Goal: Transaction & Acquisition: Purchase product/service

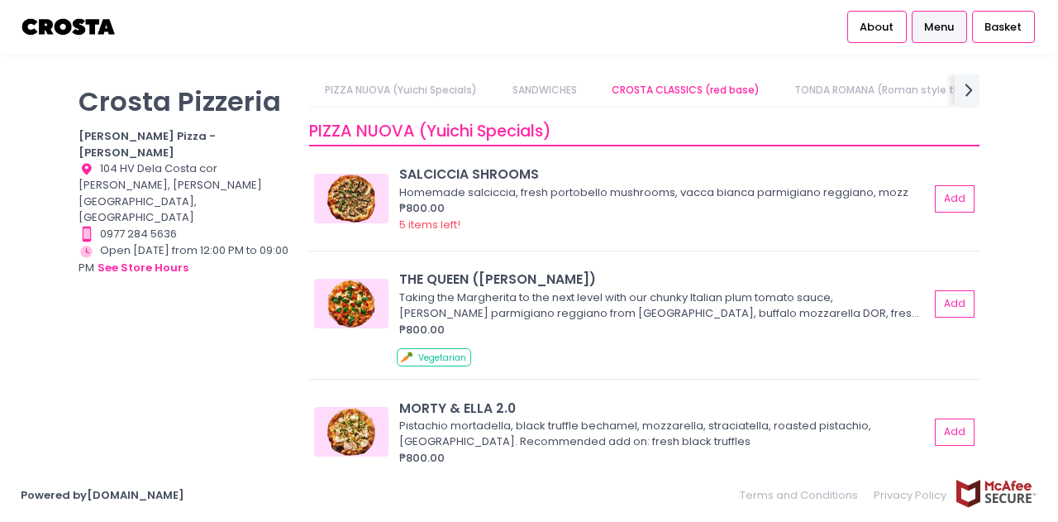
click at [400, 90] on link "PIZZA NUOVA (Yuichi Specials)" at bounding box center [401, 89] width 184 height 31
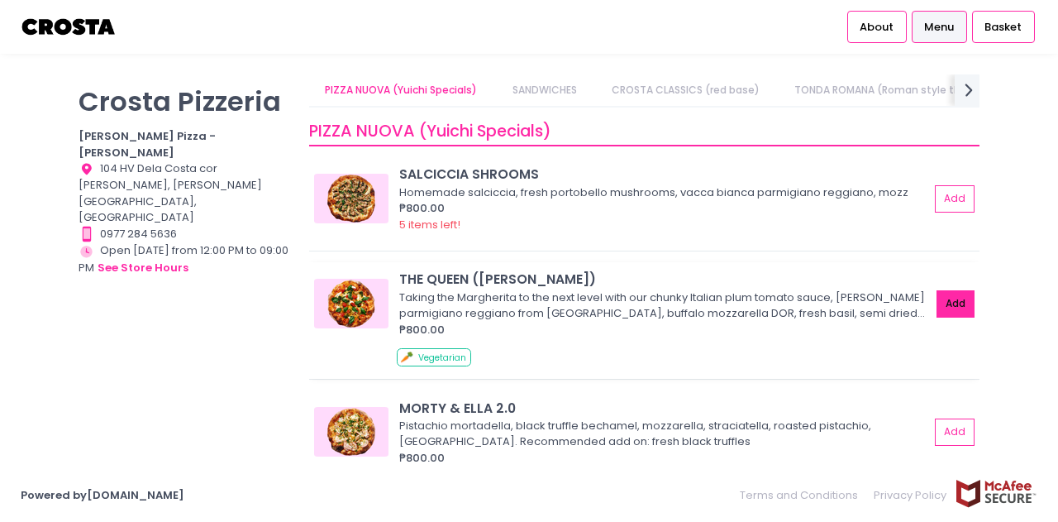
click at [949, 303] on button "Add" at bounding box center [956, 303] width 38 height 27
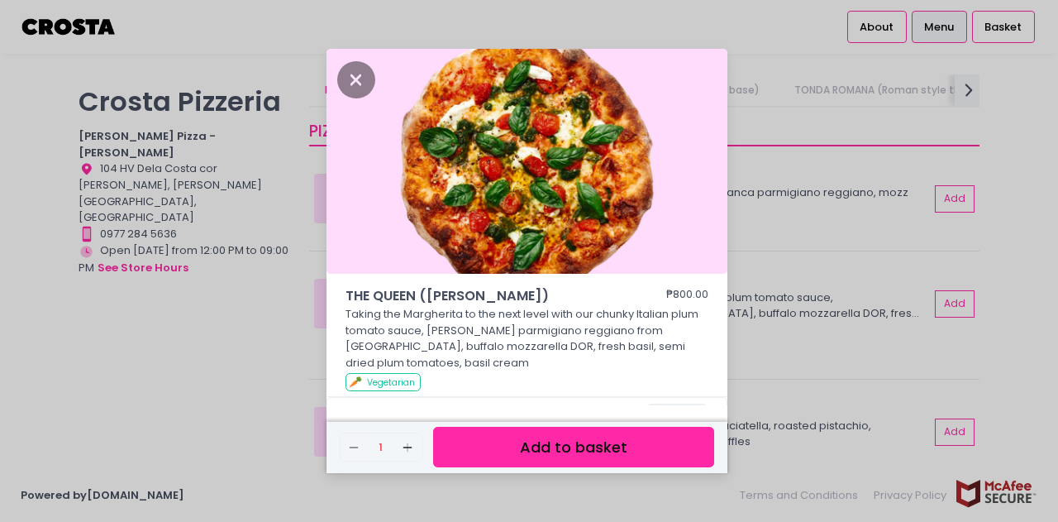
click at [581, 459] on button "Add to basket" at bounding box center [573, 447] width 281 height 41
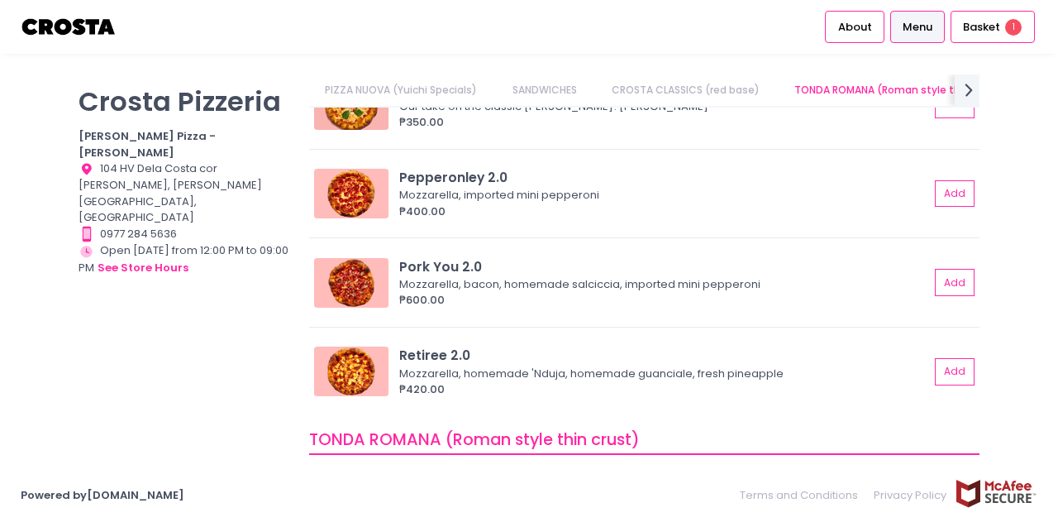
scroll to position [0, 57]
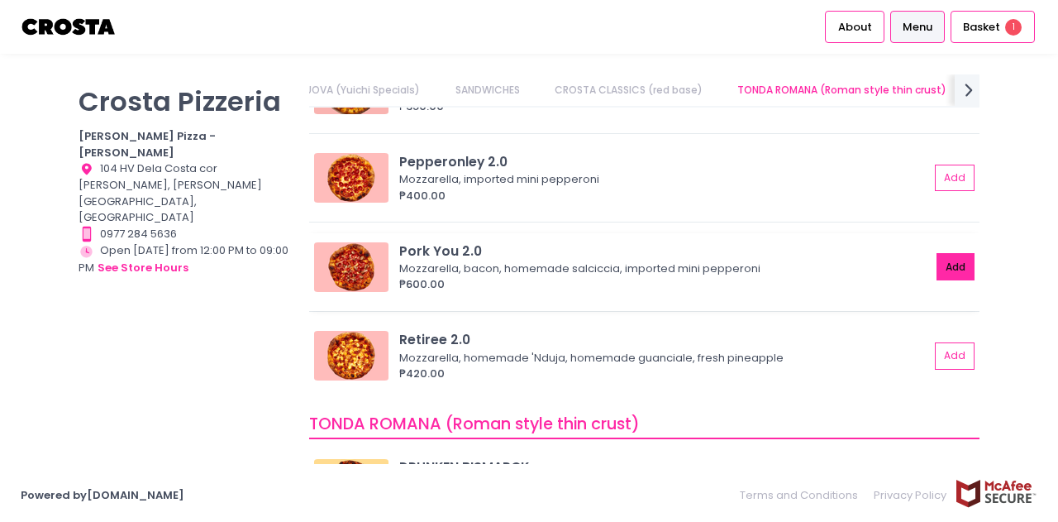
click at [937, 265] on button "Add" at bounding box center [956, 266] width 38 height 27
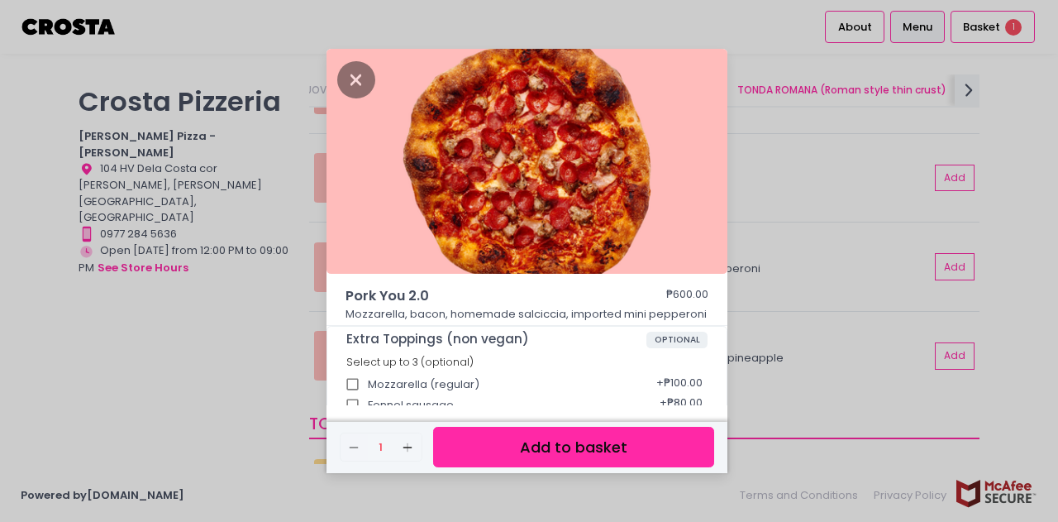
click at [547, 452] on button "Add to basket" at bounding box center [573, 447] width 281 height 41
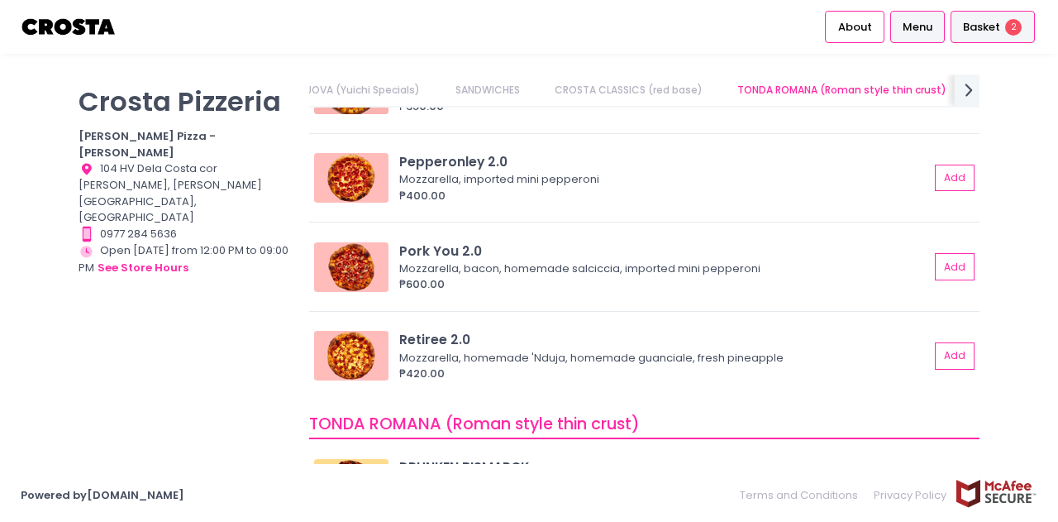
click at [969, 27] on span "Basket" at bounding box center [981, 27] width 37 height 17
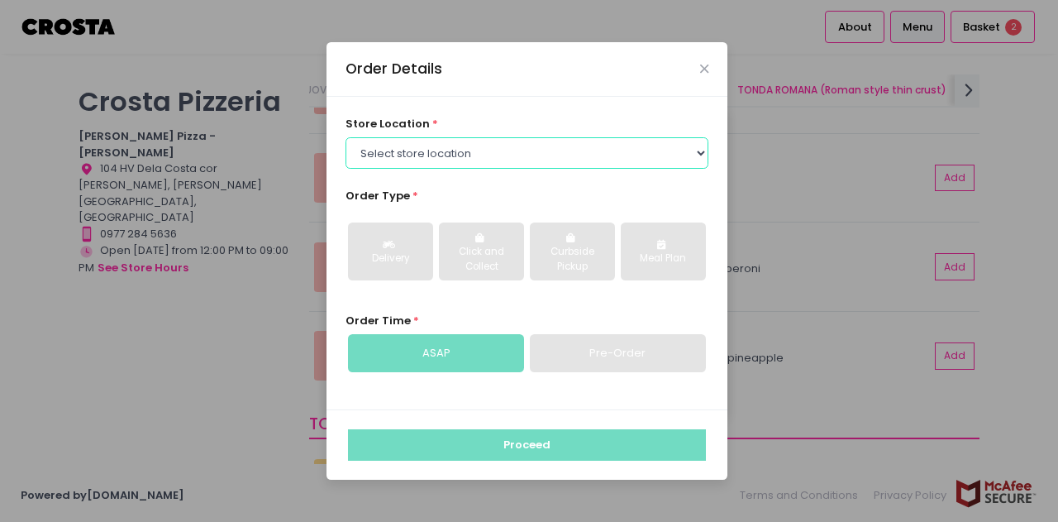
click at [512, 156] on select "Select store location [PERSON_NAME] Pizza - [PERSON_NAME] Pizza - [GEOGRAPHIC_D…" at bounding box center [528, 152] width 364 height 31
select select "5fabb2e53664a8677beaeb89"
click at [346, 137] on select "Select store location [PERSON_NAME] Pizza - [PERSON_NAME] Pizza - [GEOGRAPHIC_D…" at bounding box center [528, 152] width 364 height 31
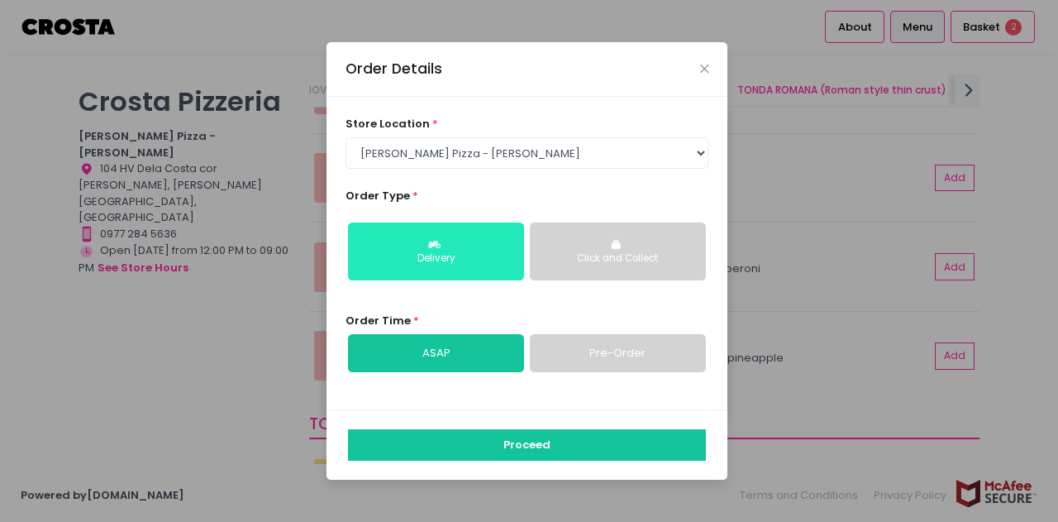
click at [472, 251] on div "Delivery" at bounding box center [436, 258] width 153 height 15
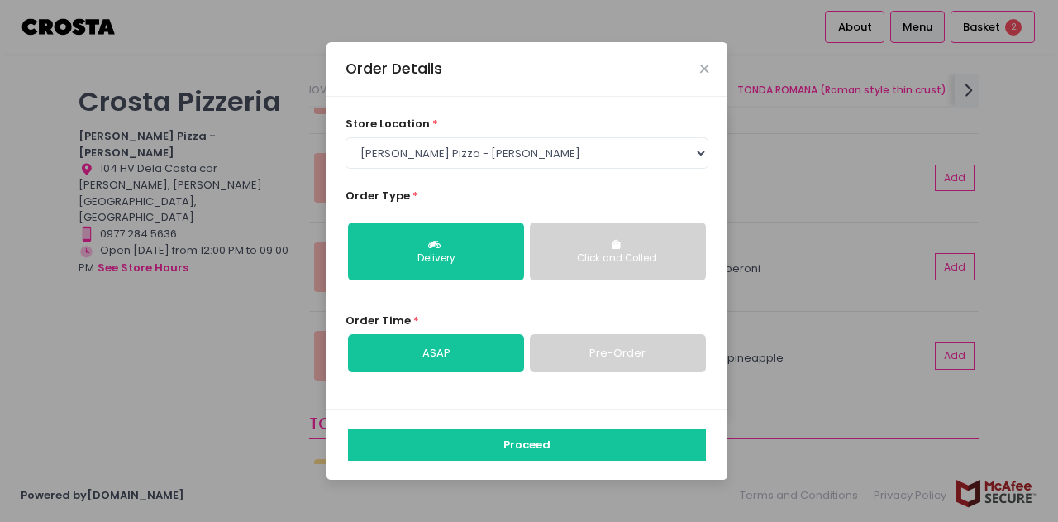
click at [635, 348] on link "Pre-Order" at bounding box center [618, 353] width 176 height 38
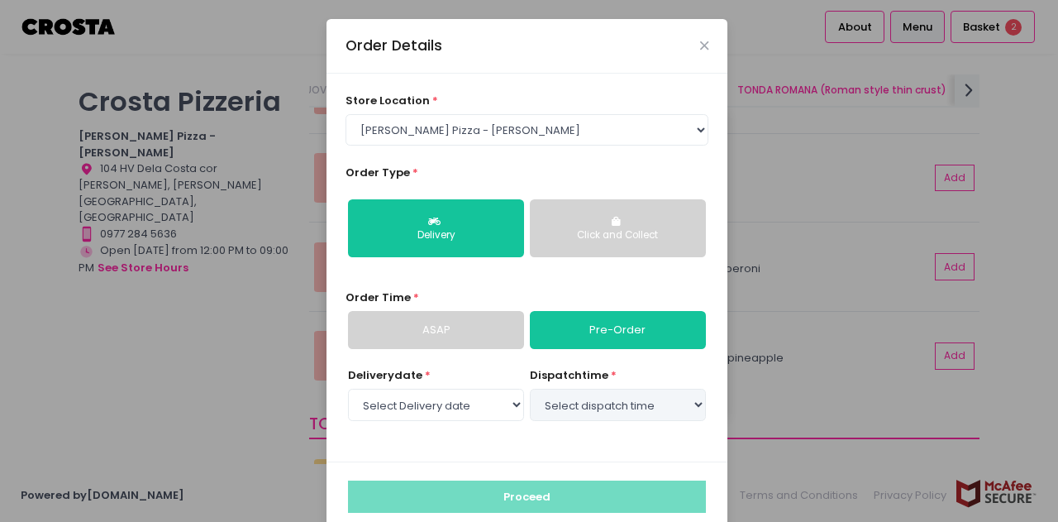
select select "[DATE]"
click at [664, 414] on select "Select dispatch time 04:00 PM - 04:30 PM 04:30 PM - 05:00 PM 05:00 PM - 05:30 P…" at bounding box center [618, 404] width 176 height 31
select select "16:00"
click at [530, 389] on select "Select dispatch time 04:00 PM - 04:30 PM 04:30 PM - 05:00 PM 05:00 PM - 05:30 P…" at bounding box center [618, 404] width 176 height 31
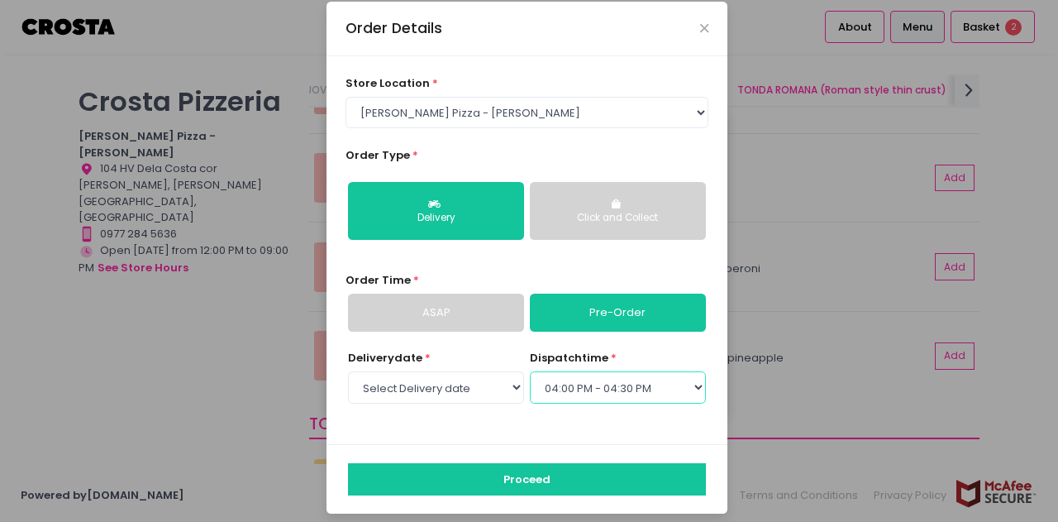
scroll to position [26, 0]
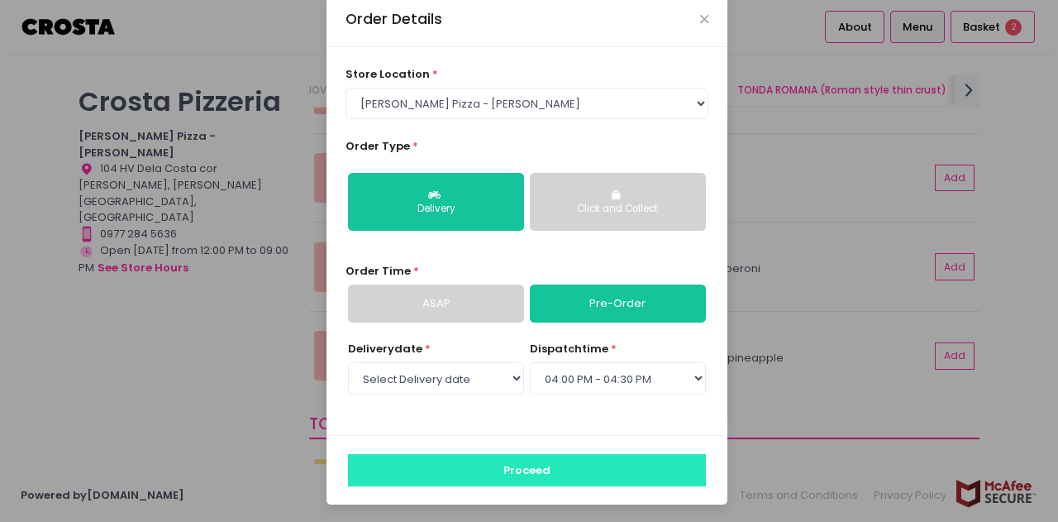
click at [548, 463] on button "Proceed" at bounding box center [527, 469] width 358 height 31
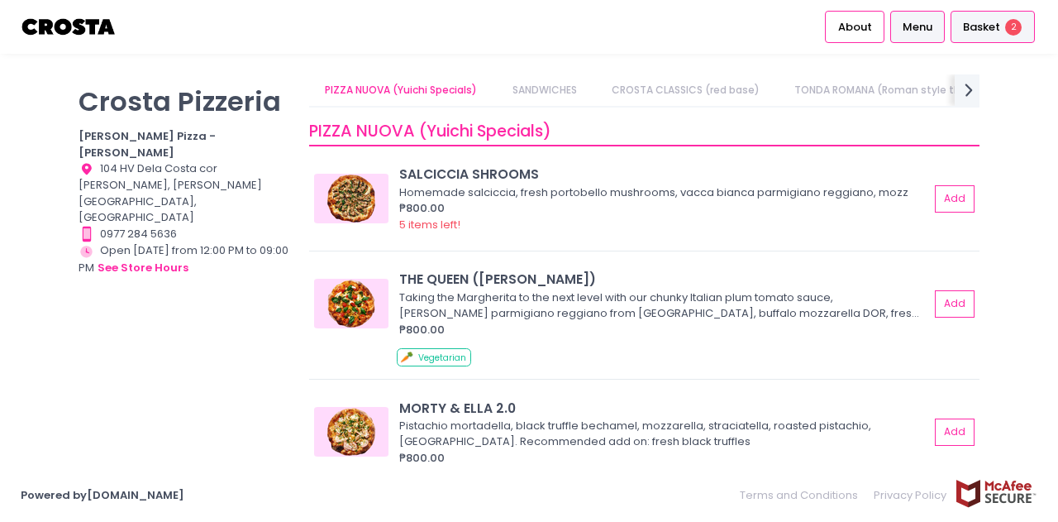
click at [979, 30] on span "Basket" at bounding box center [981, 27] width 37 height 17
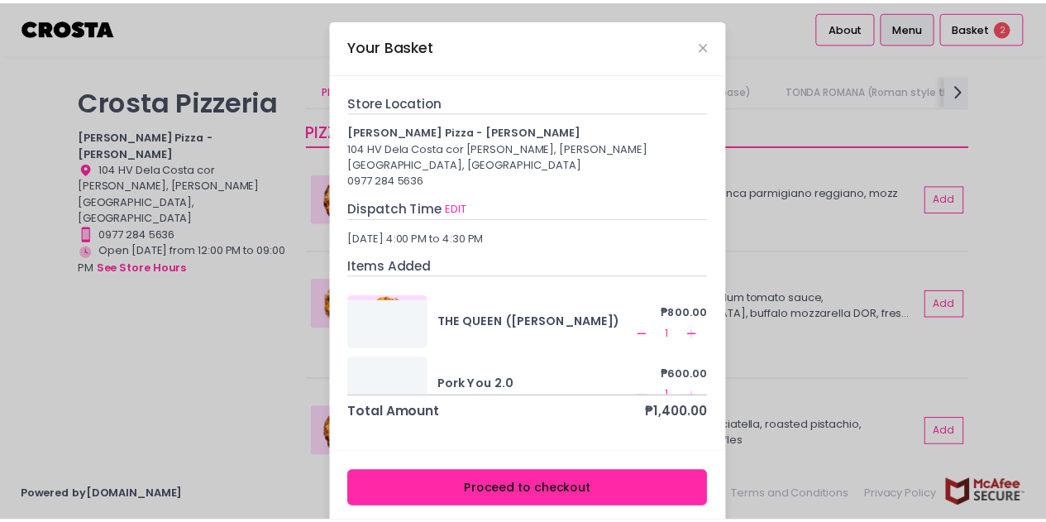
scroll to position [6, 0]
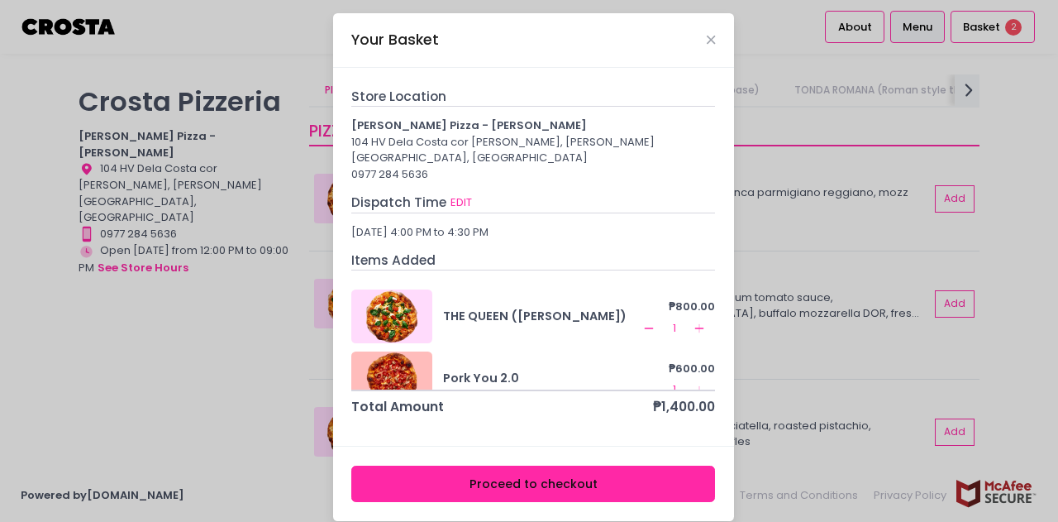
click at [539, 465] on button "Proceed to checkout" at bounding box center [533, 483] width 364 height 37
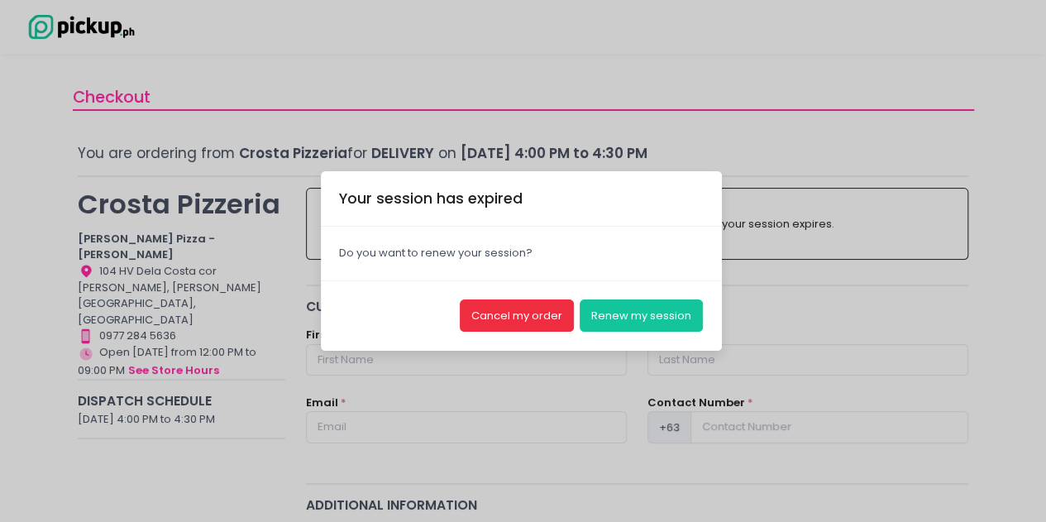
click at [526, 310] on button "Cancel my order" at bounding box center [517, 314] width 114 height 31
